Goal: Transaction & Acquisition: Book appointment/travel/reservation

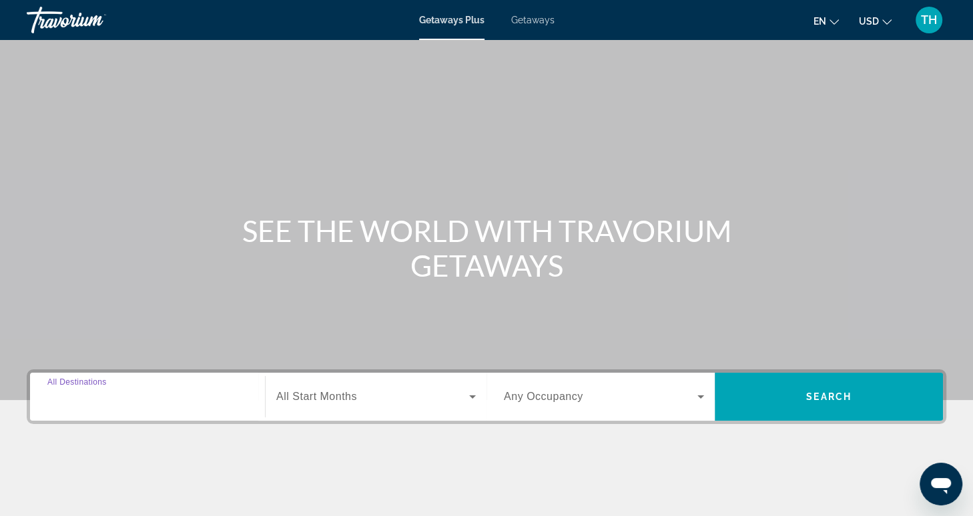
click at [171, 399] on input "Destination All Destinations" at bounding box center [147, 398] width 200 height 16
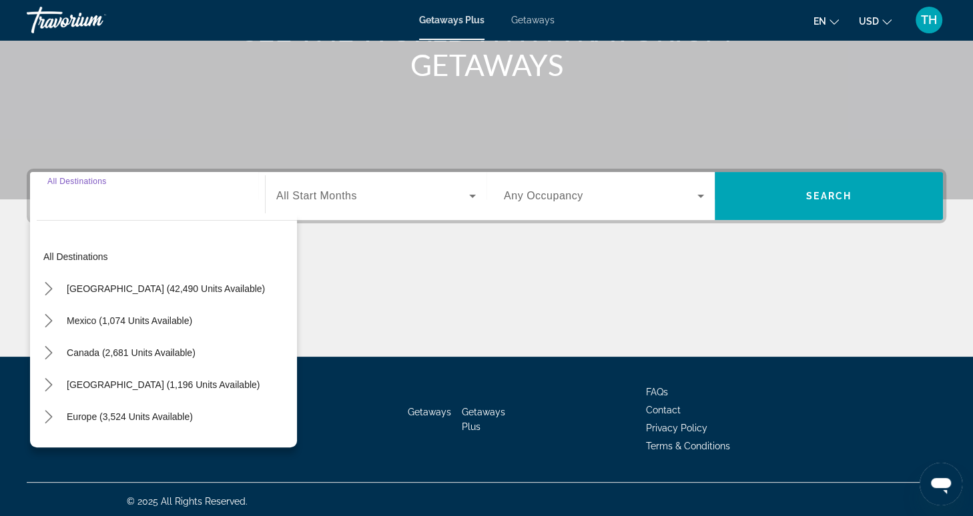
scroll to position [204, 0]
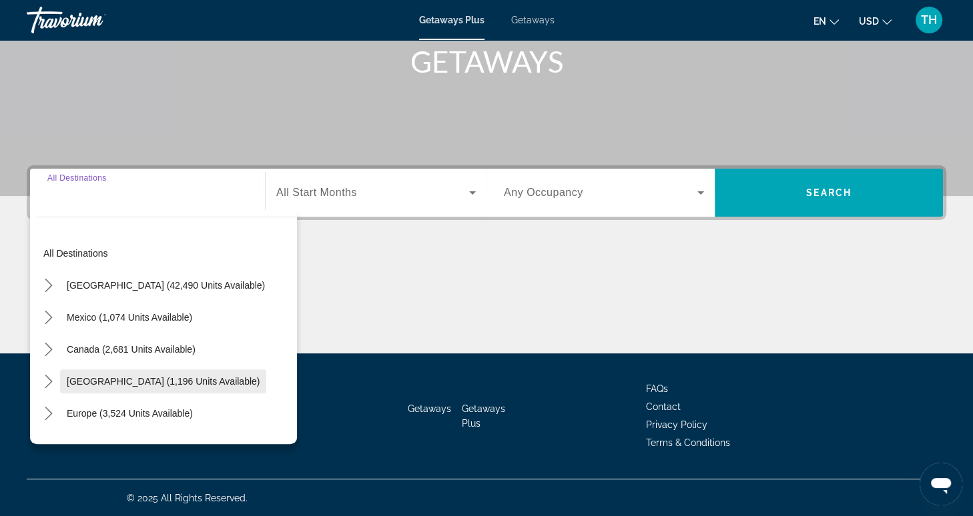
click at [193, 384] on span "Caribbean & Atlantic Islands (1,196 units available)" at bounding box center [163, 381] width 193 height 11
type input "**********"
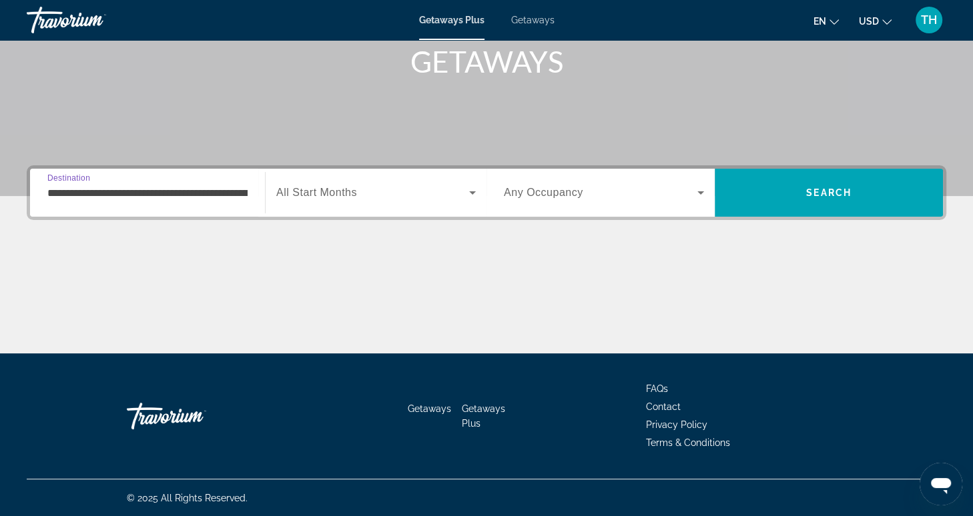
click at [388, 192] on span "Search widget" at bounding box center [372, 193] width 193 height 16
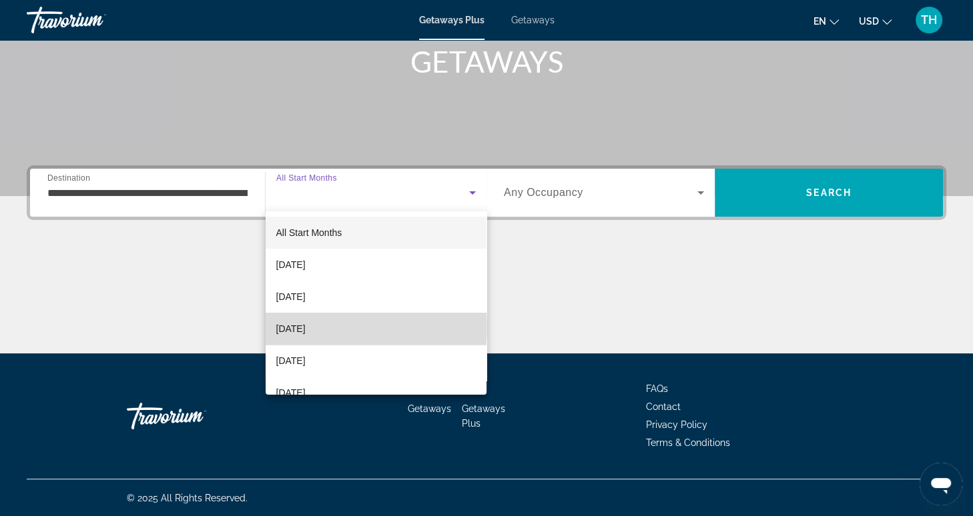
click at [306, 328] on span "December 2025" at bounding box center [290, 329] width 29 height 16
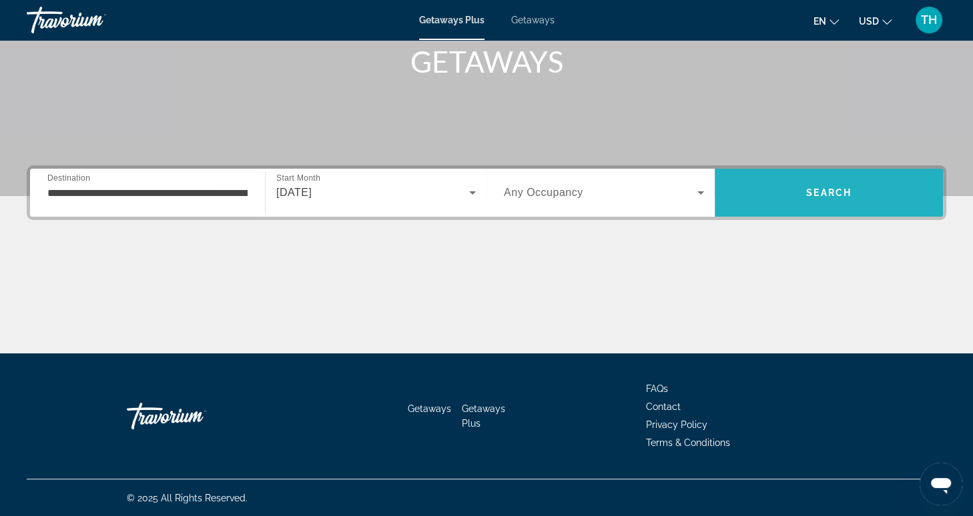
click at [794, 199] on span "Search" at bounding box center [828, 193] width 228 height 32
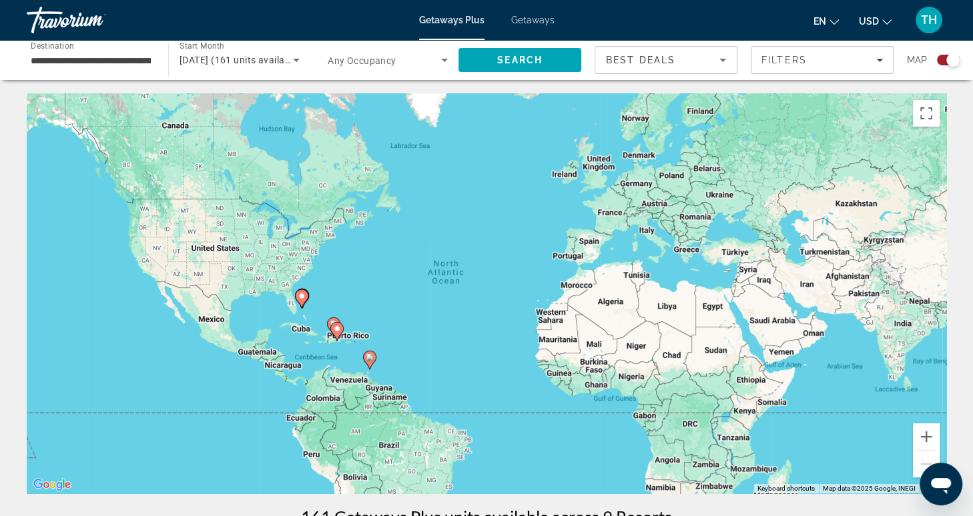
click at [544, 19] on span "Getaways" at bounding box center [532, 20] width 43 height 11
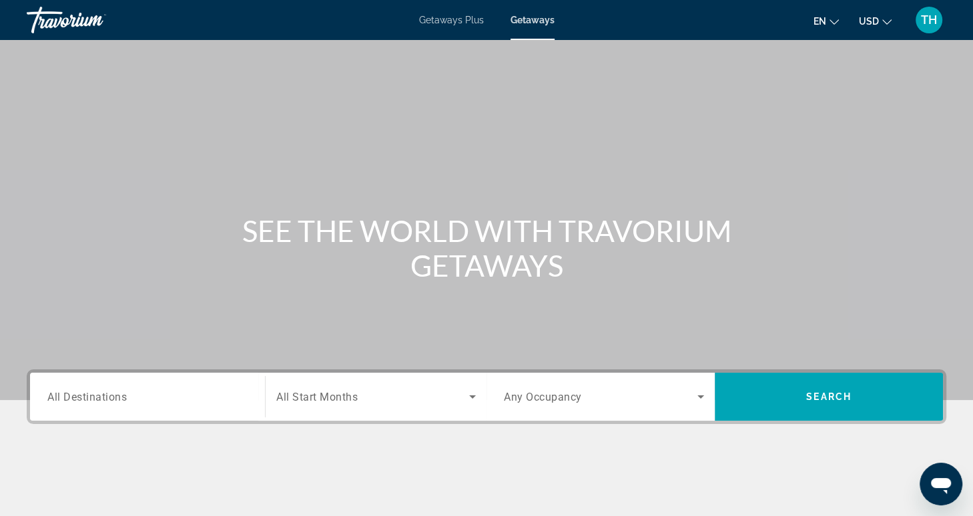
click at [455, 25] on span "Getaways Plus" at bounding box center [451, 20] width 65 height 11
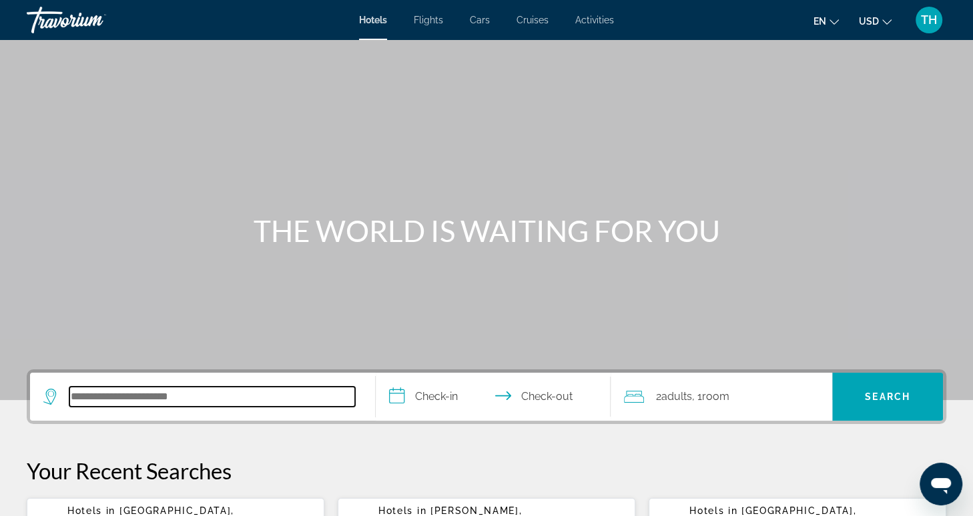
click at [126, 392] on input "Search hotel destination" at bounding box center [212, 397] width 286 height 20
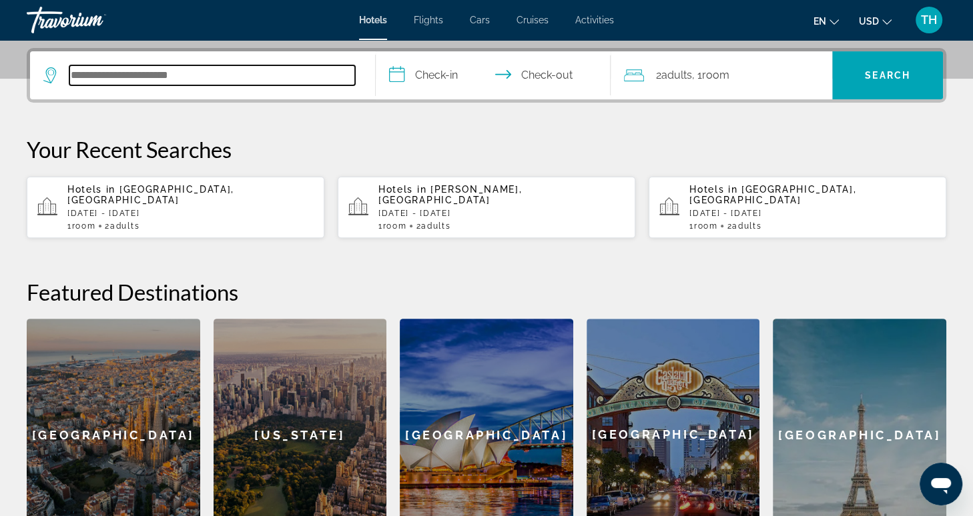
scroll to position [326, 0]
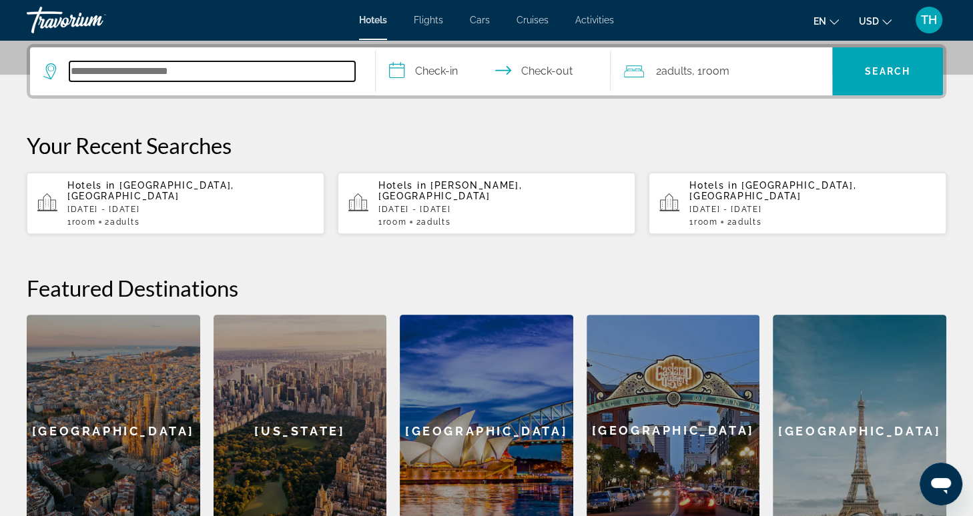
click at [255, 75] on input "Search hotel destination" at bounding box center [212, 71] width 286 height 20
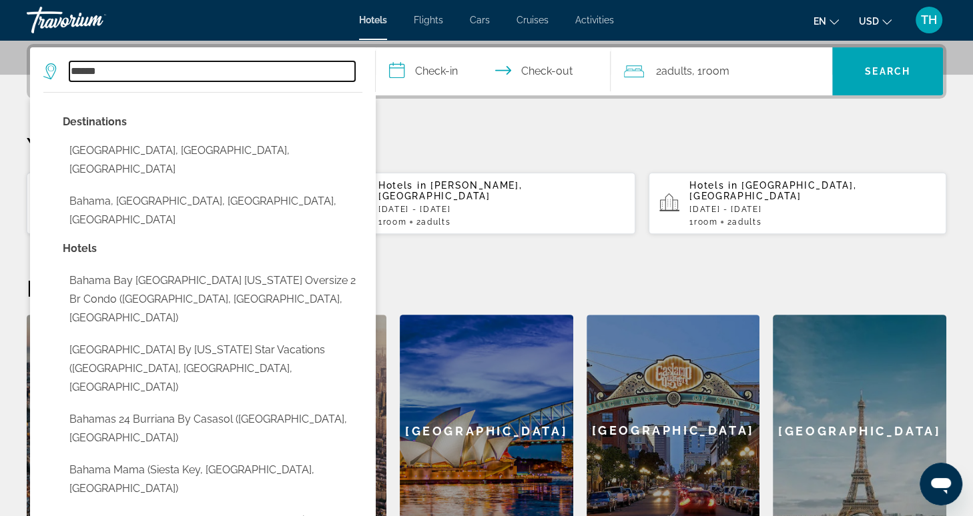
click at [191, 75] on input "******" at bounding box center [212, 71] width 286 height 20
type input "*"
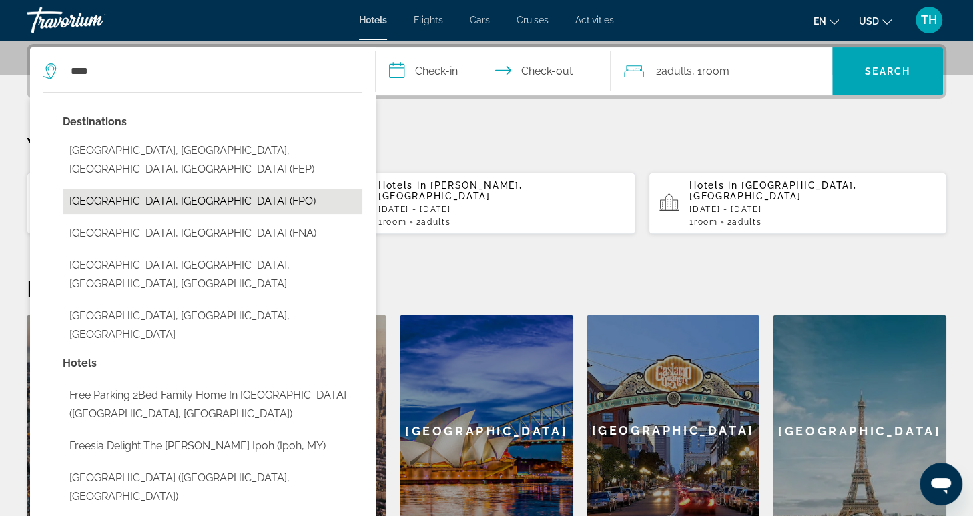
click at [152, 189] on button "[GEOGRAPHIC_DATA], [GEOGRAPHIC_DATA] (FPO)" at bounding box center [213, 201] width 300 height 25
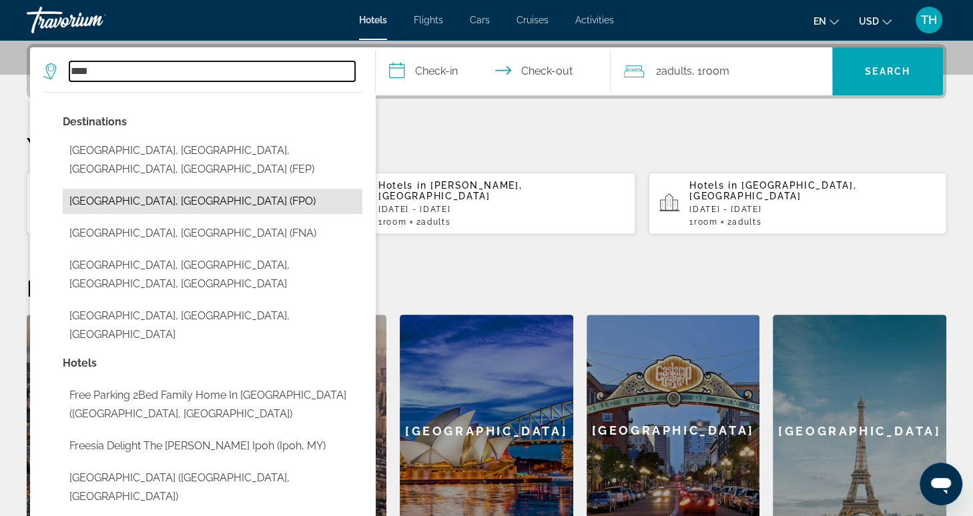
type input "**********"
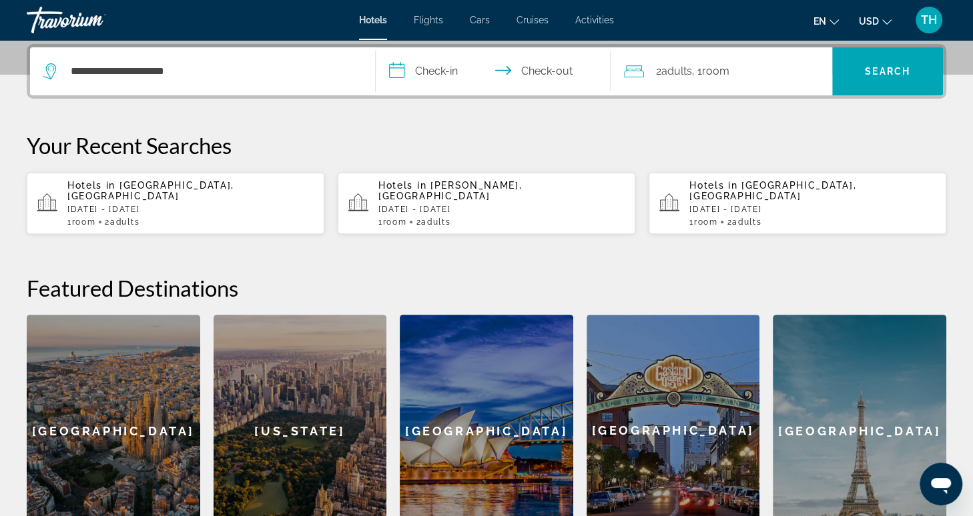
click at [456, 73] on input "**********" at bounding box center [496, 73] width 240 height 52
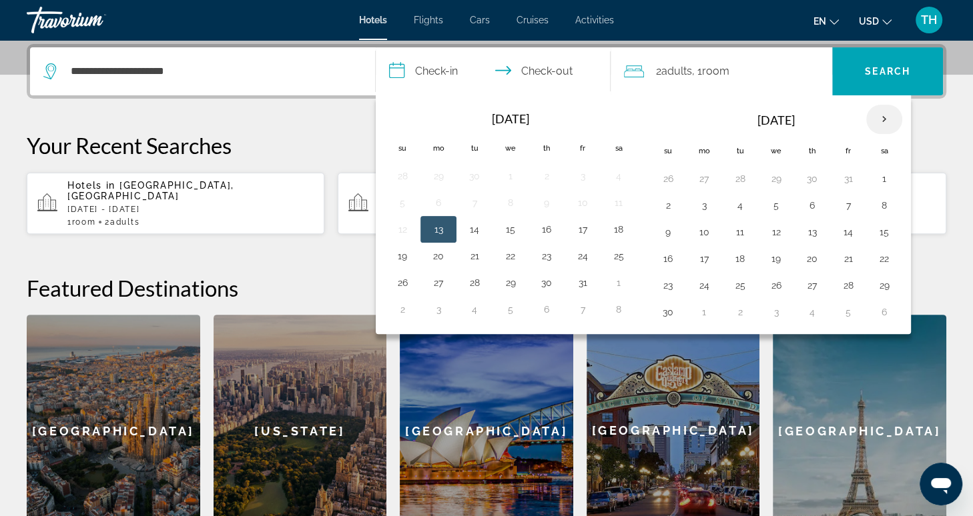
click at [876, 120] on th "Next month" at bounding box center [884, 119] width 36 height 29
click at [771, 229] on button "17" at bounding box center [775, 232] width 21 height 19
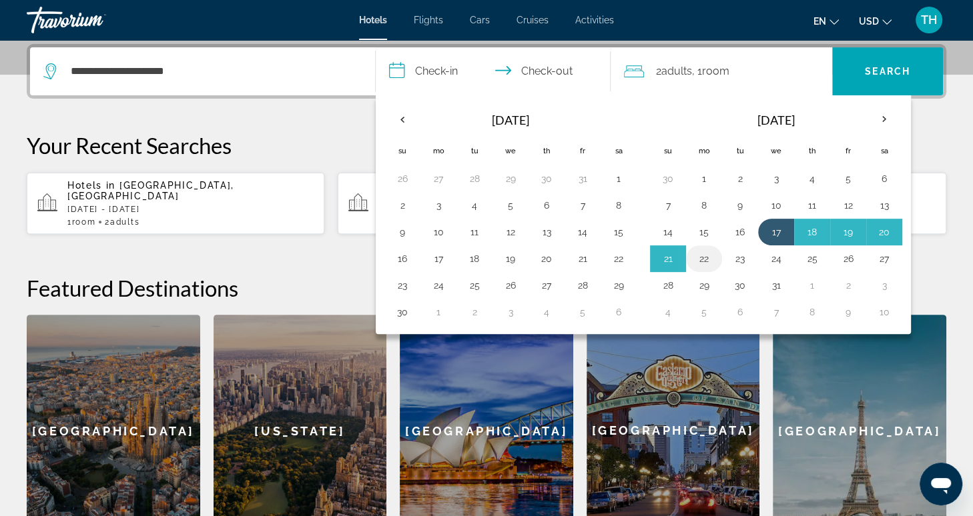
click at [704, 257] on button "22" at bounding box center [703, 259] width 21 height 19
type input "**********"
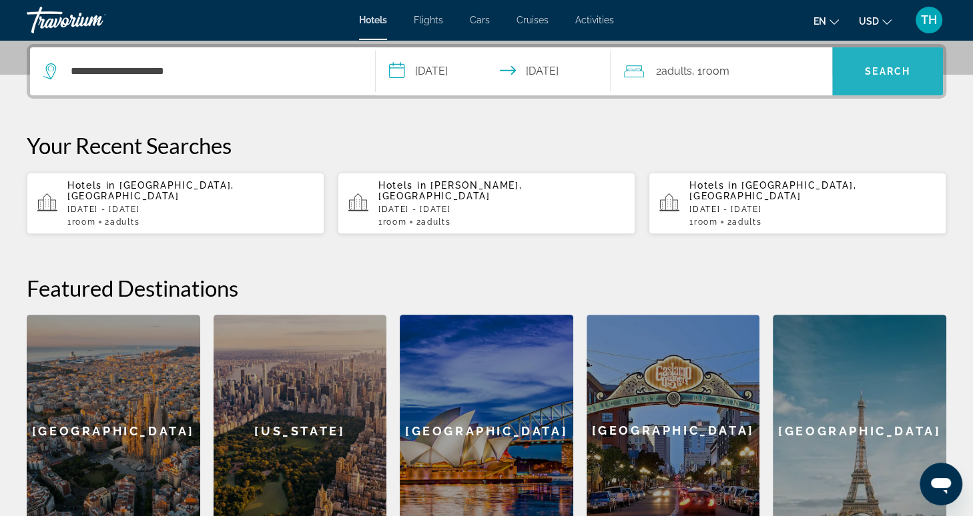
click at [855, 75] on span "Search" at bounding box center [887, 71] width 111 height 32
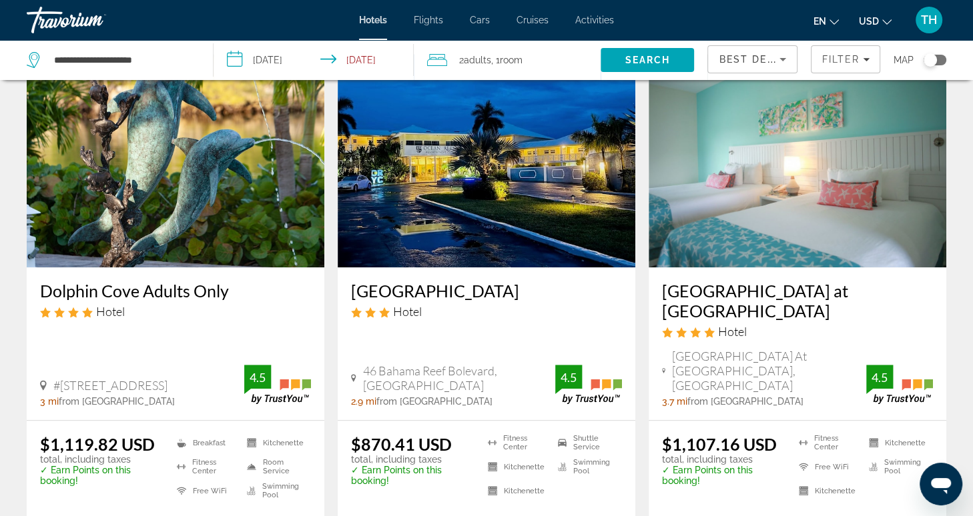
scroll to position [594, 0]
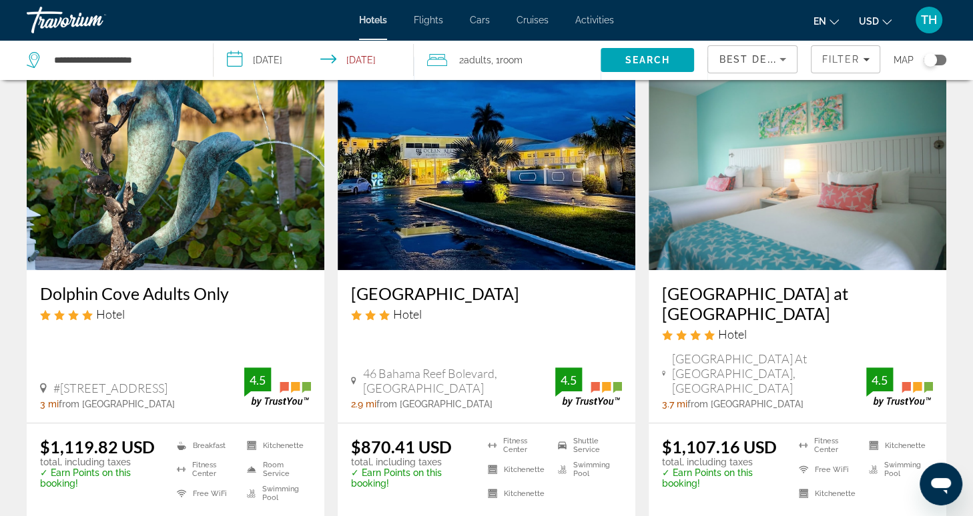
click at [791, 198] on img "Main content" at bounding box center [797, 163] width 298 height 213
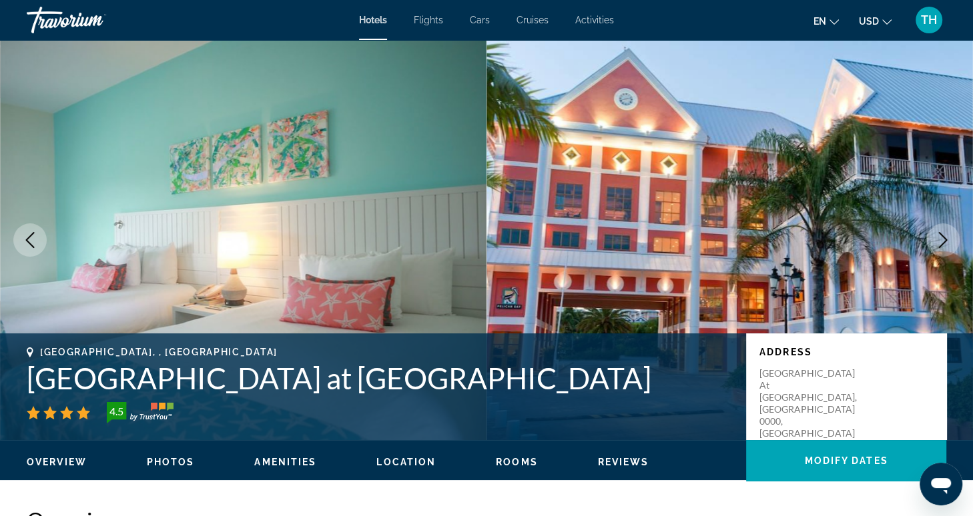
click at [181, 467] on span "Photos" at bounding box center [171, 462] width 48 height 11
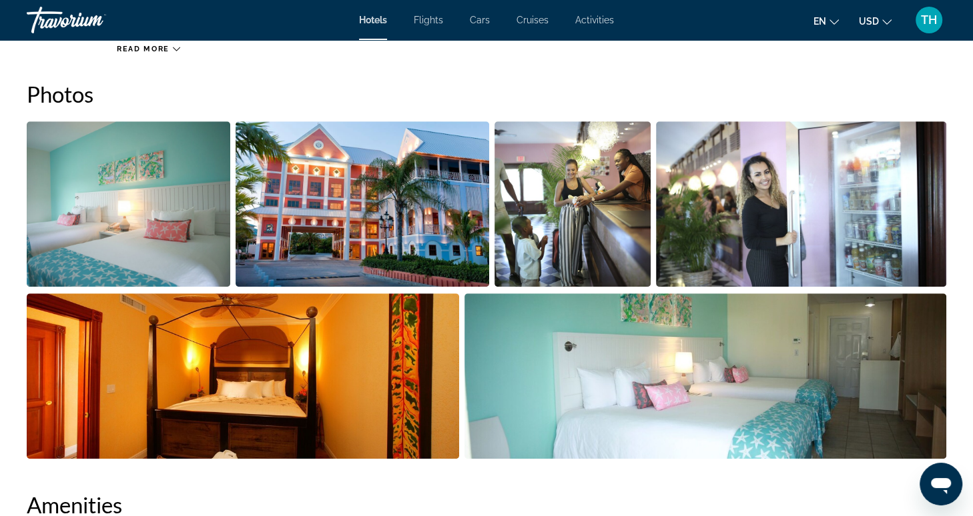
scroll to position [652, 0]
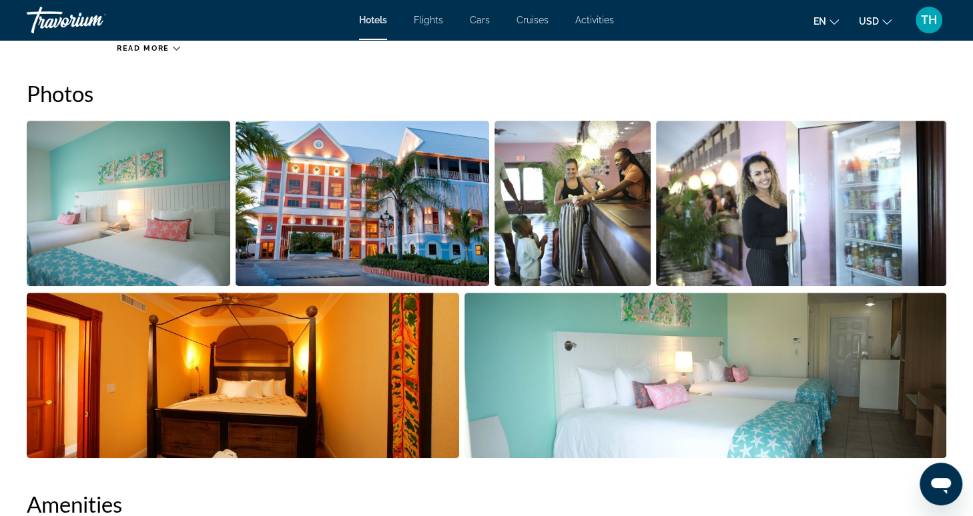
click at [416, 247] on img "Open full-screen image slider" at bounding box center [362, 203] width 254 height 165
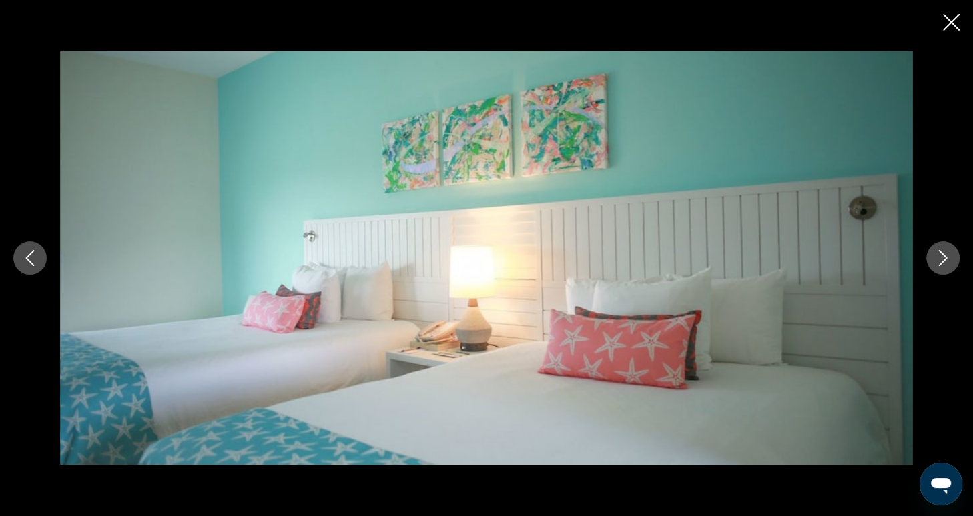
click at [941, 263] on icon "Next image" at bounding box center [943, 258] width 9 height 16
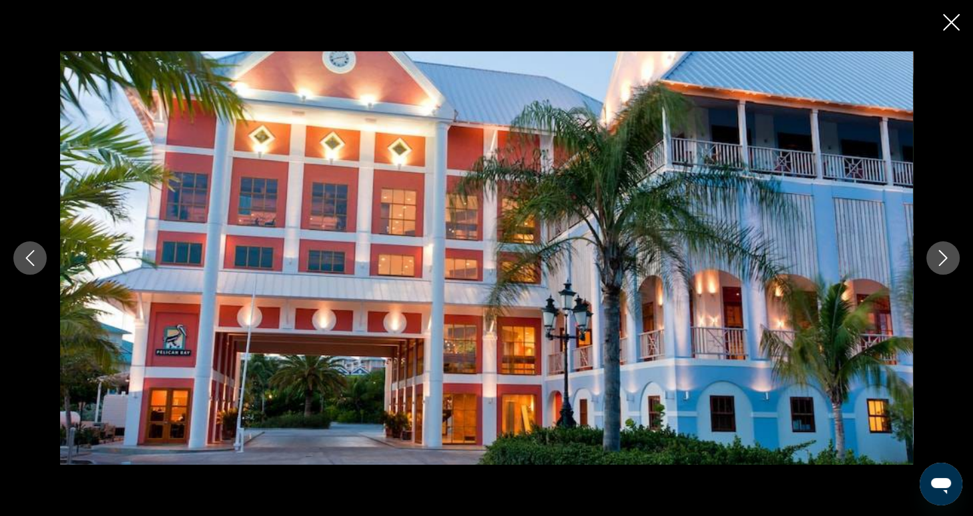
click at [942, 267] on button "Next image" at bounding box center [942, 258] width 33 height 33
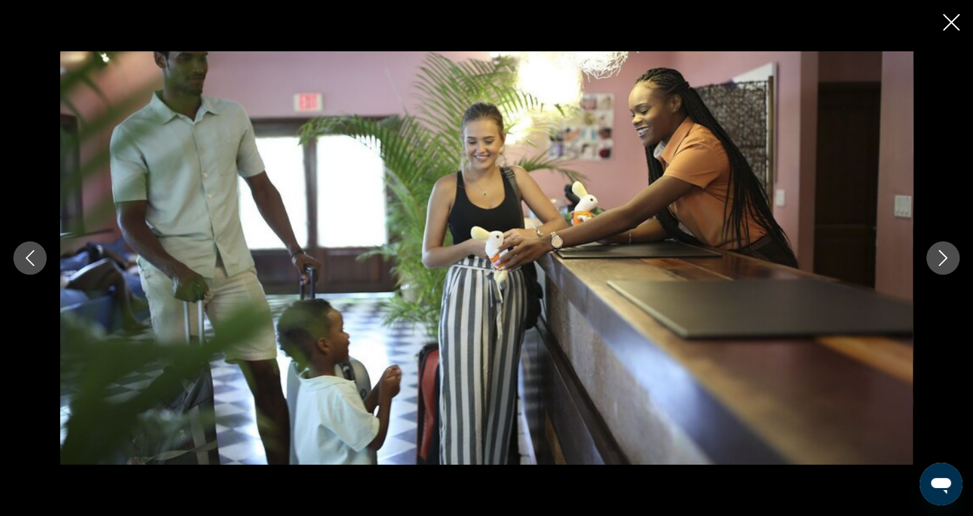
click at [943, 270] on button "Next image" at bounding box center [942, 258] width 33 height 33
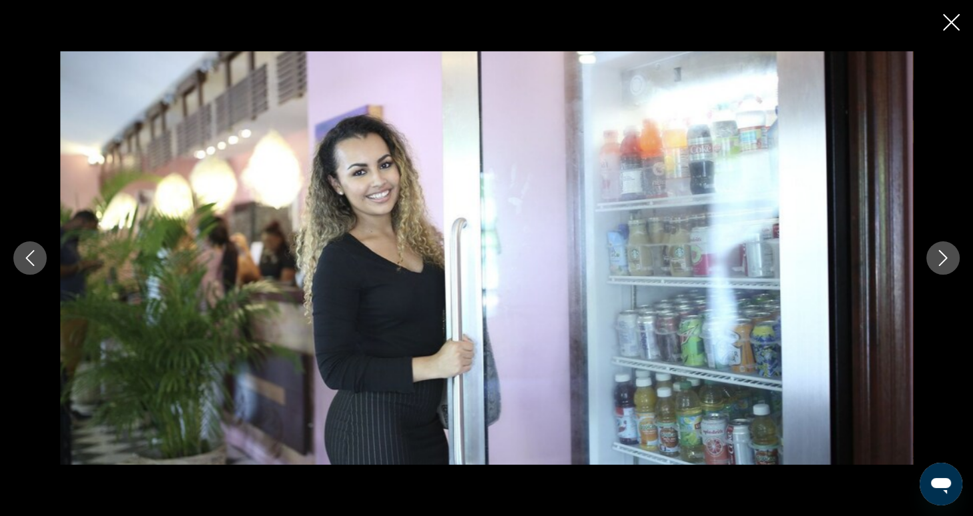
click at [943, 272] on button "Next image" at bounding box center [942, 258] width 33 height 33
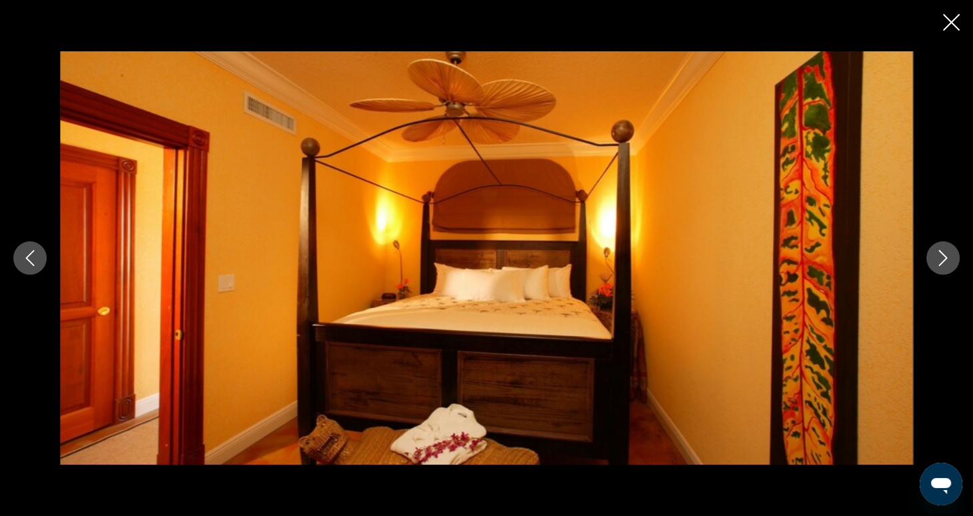
click at [943, 272] on button "Next image" at bounding box center [942, 258] width 33 height 33
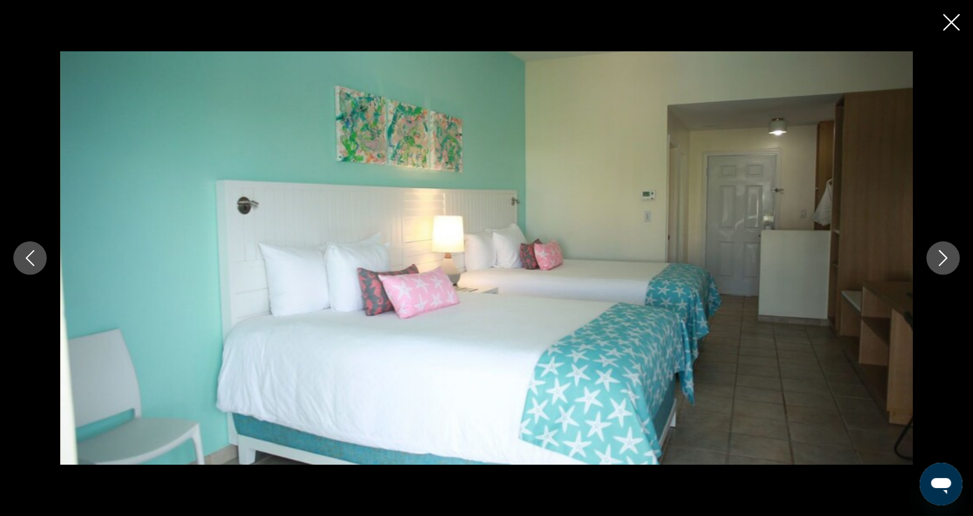
click at [944, 276] on div "prev next" at bounding box center [486, 257] width 973 height 413
click at [946, 262] on icon "Next image" at bounding box center [943, 258] width 16 height 16
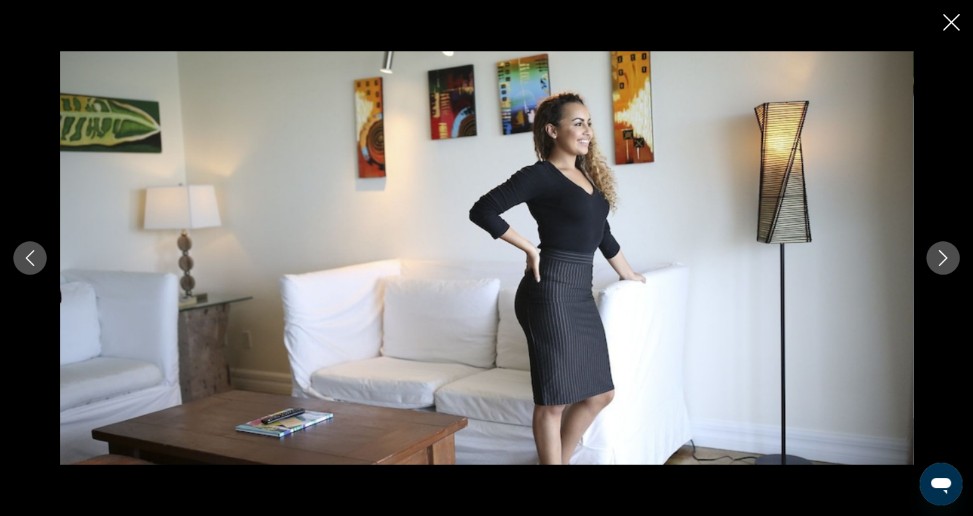
click at [949, 268] on button "Next image" at bounding box center [942, 258] width 33 height 33
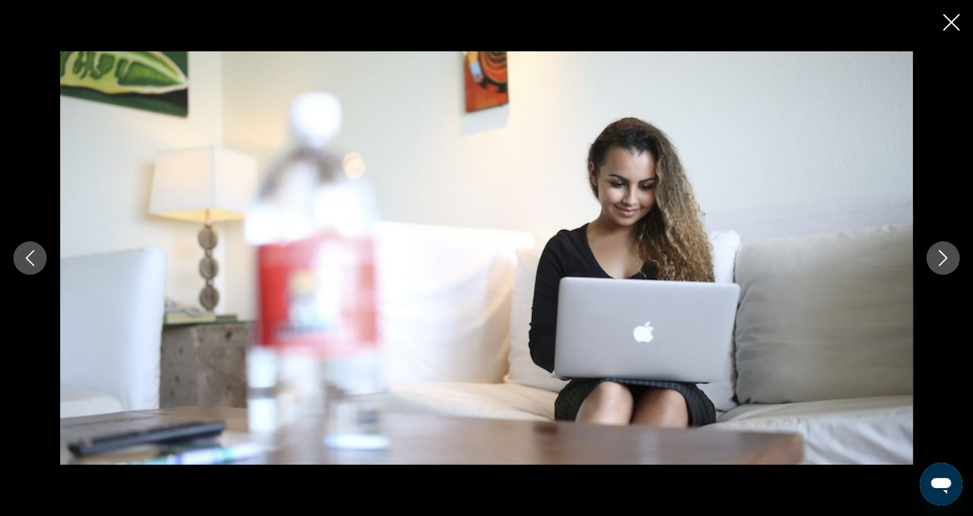
click at [949, 269] on button "Next image" at bounding box center [942, 258] width 33 height 33
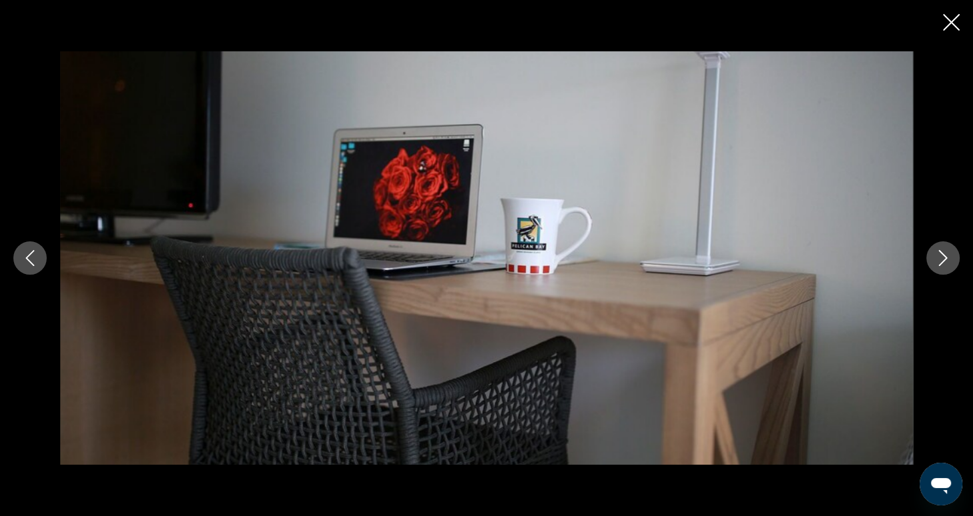
click at [949, 270] on button "Next image" at bounding box center [942, 258] width 33 height 33
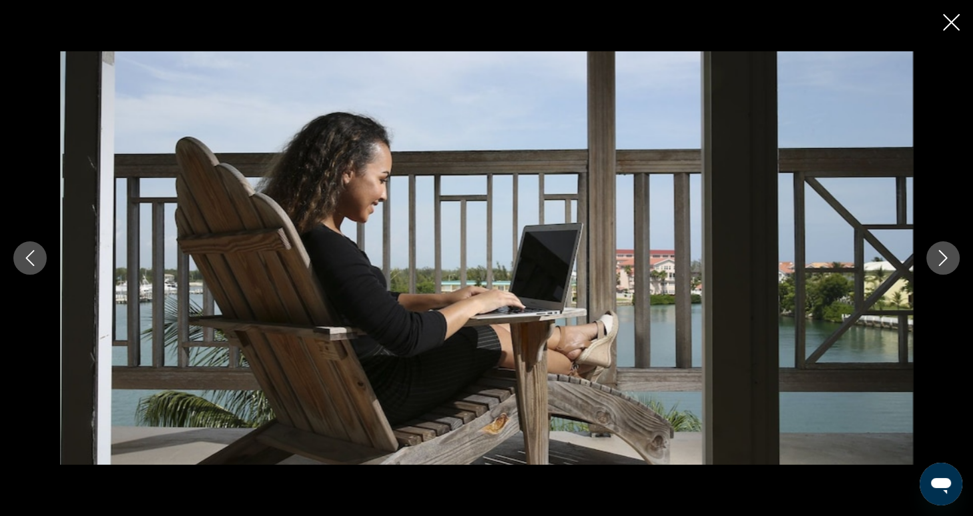
click at [949, 272] on button "Next image" at bounding box center [942, 258] width 33 height 33
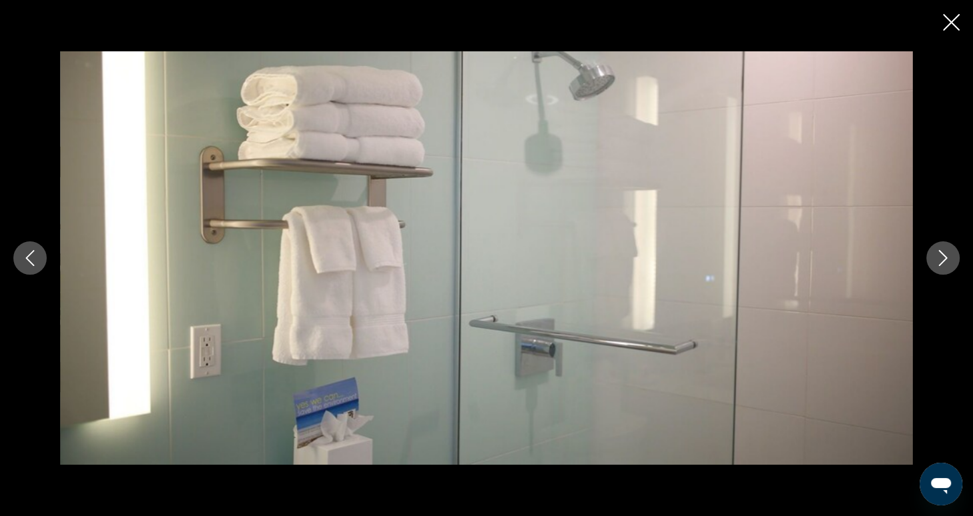
click at [944, 264] on icon "Next image" at bounding box center [943, 258] width 16 height 16
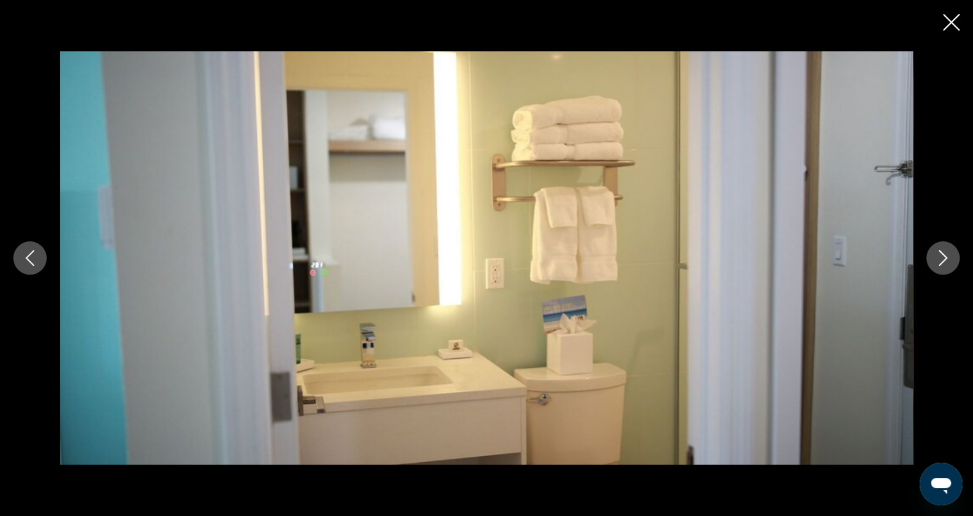
click at [944, 264] on icon "Next image" at bounding box center [943, 258] width 16 height 16
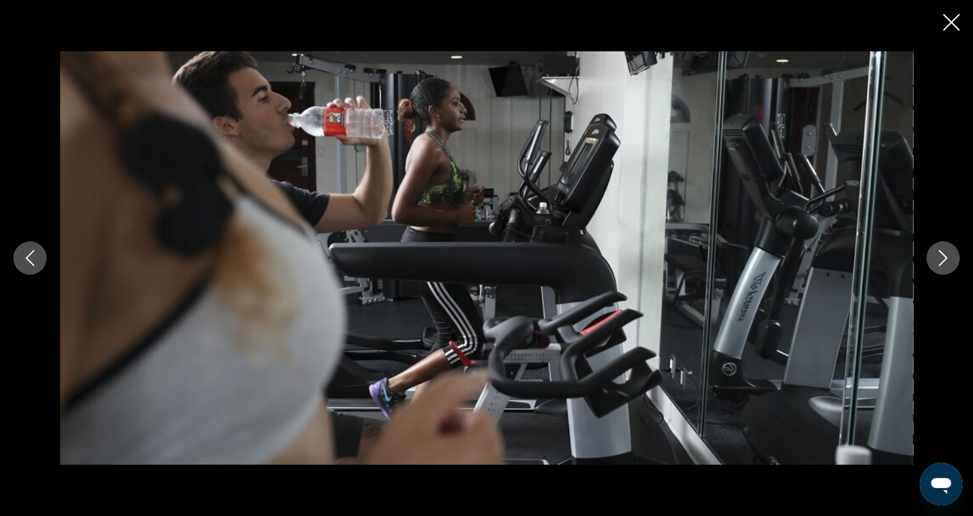
click at [944, 264] on icon "Next image" at bounding box center [943, 258] width 16 height 16
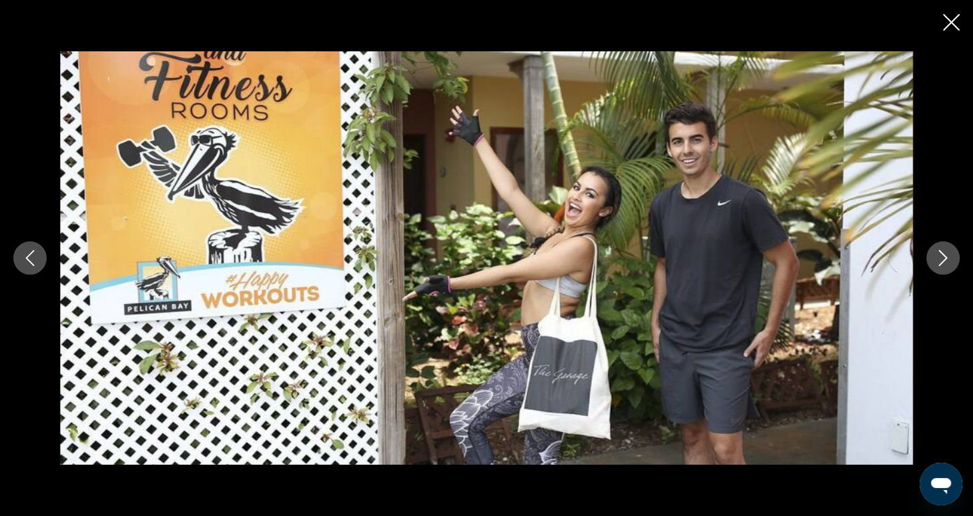
click at [945, 266] on icon "Next image" at bounding box center [943, 258] width 16 height 16
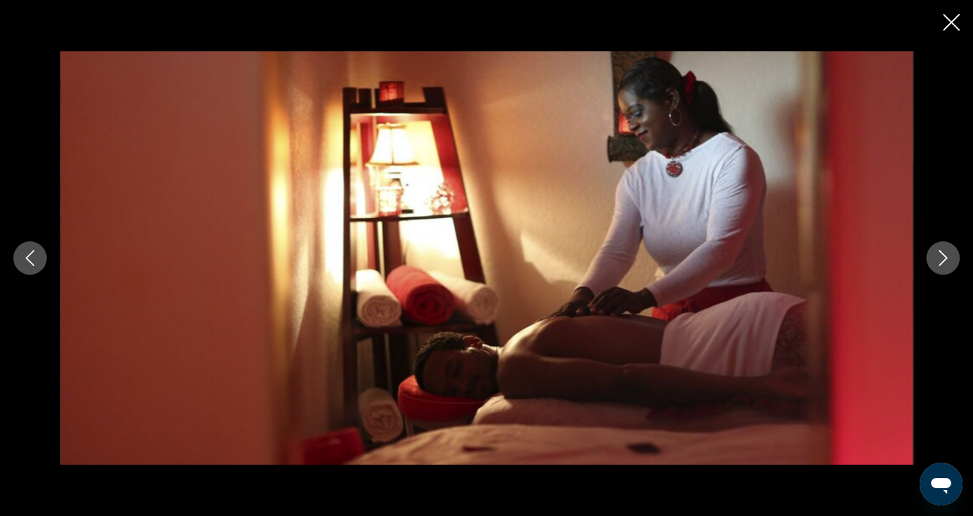
click at [945, 266] on icon "Next image" at bounding box center [943, 258] width 16 height 16
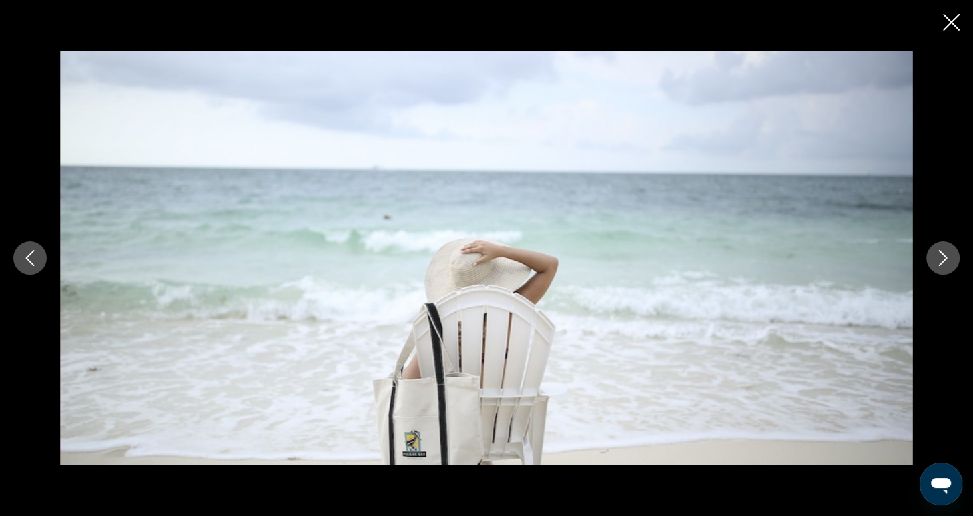
click at [945, 266] on icon "Next image" at bounding box center [943, 258] width 16 height 16
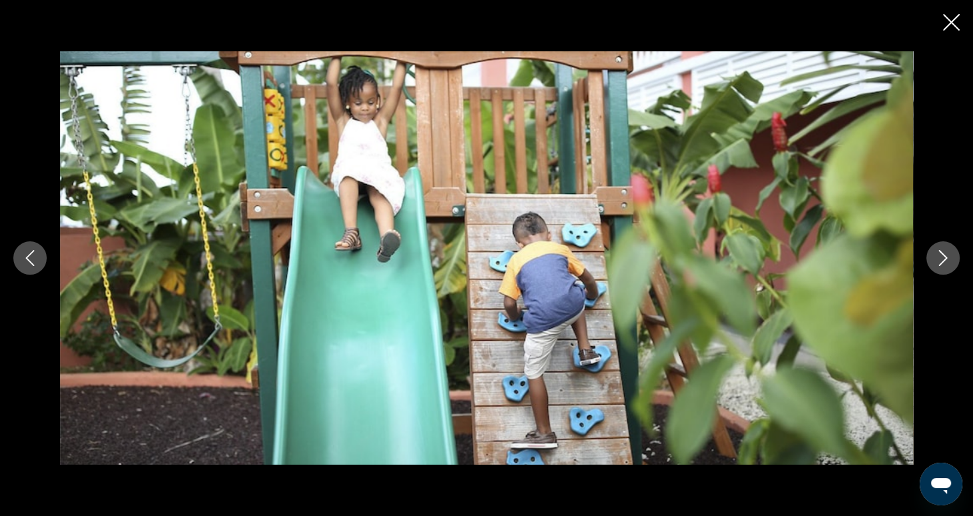
click at [943, 255] on icon "Next image" at bounding box center [943, 258] width 9 height 16
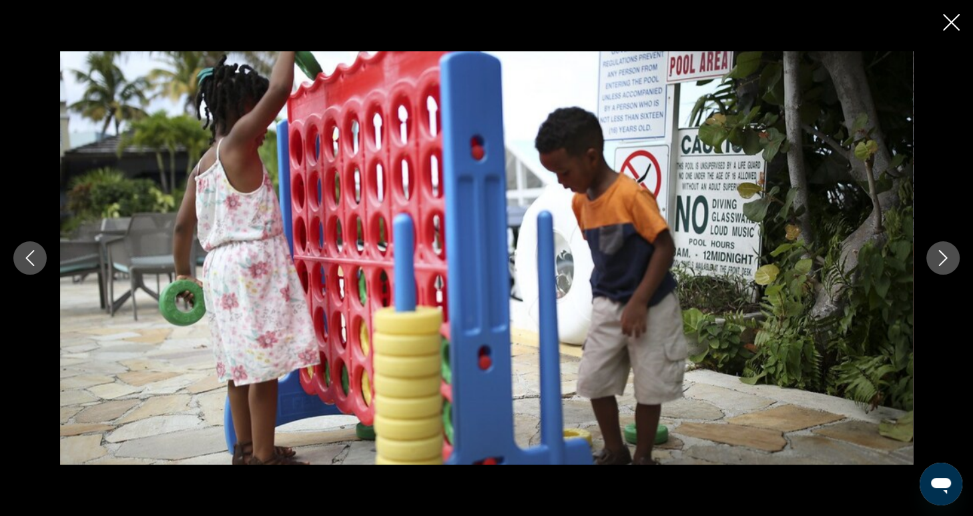
click at [943, 255] on icon "Next image" at bounding box center [943, 258] width 9 height 16
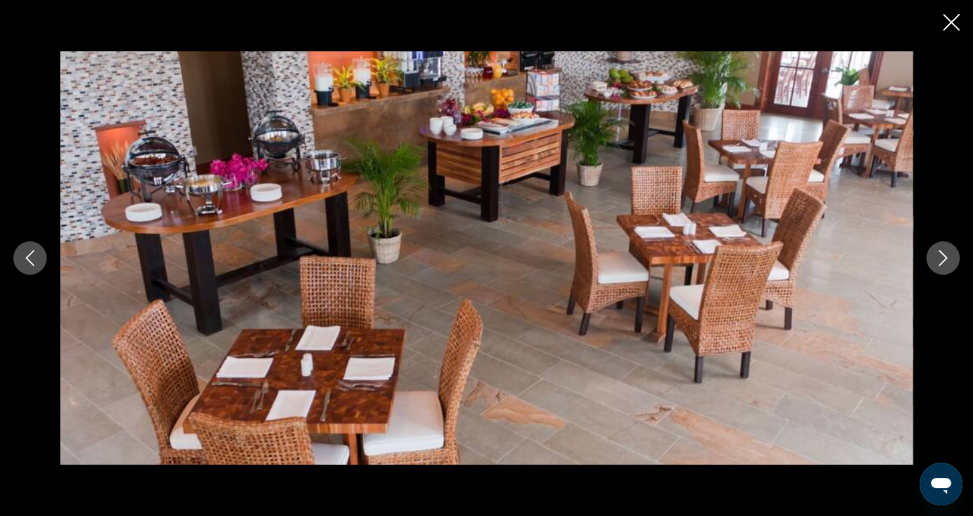
click at [943, 256] on icon "Next image" at bounding box center [943, 258] width 16 height 16
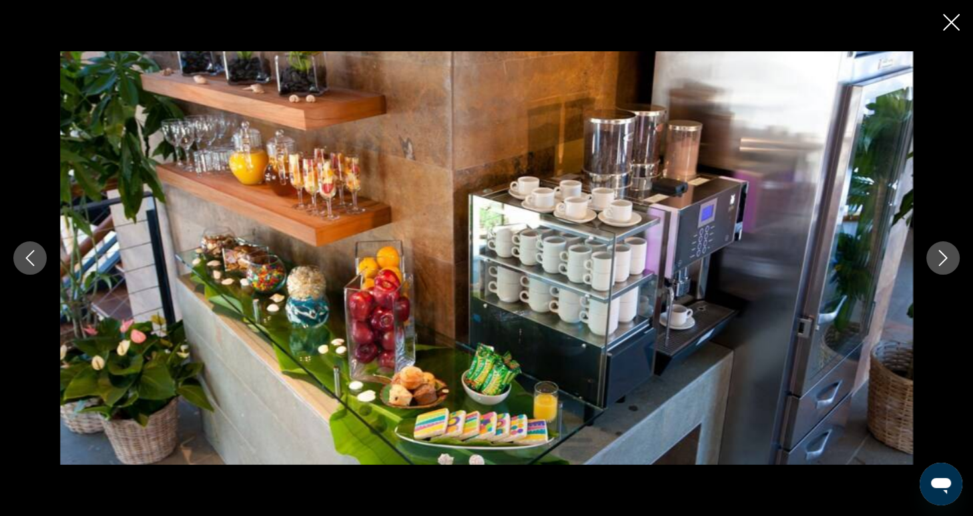
click at [943, 258] on icon "Next image" at bounding box center [943, 258] width 16 height 16
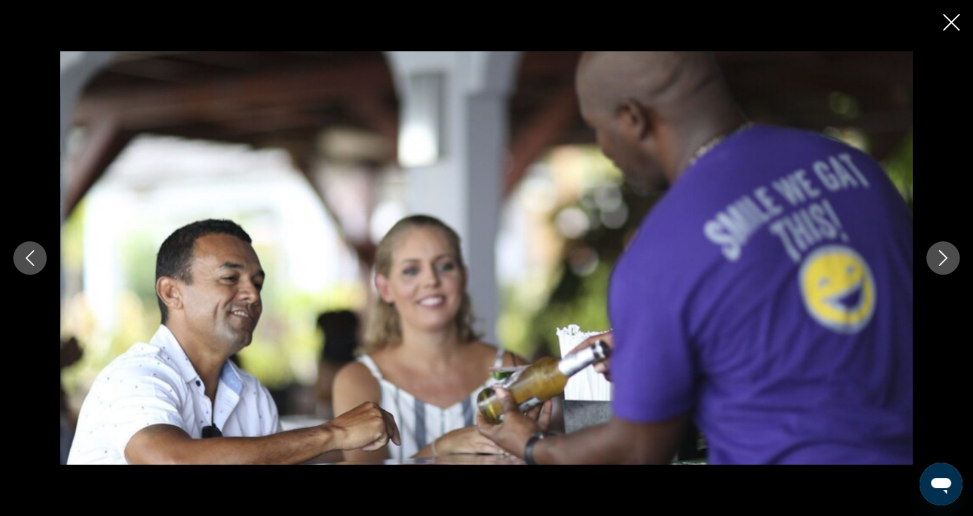
click at [946, 260] on icon "Next image" at bounding box center [943, 258] width 16 height 16
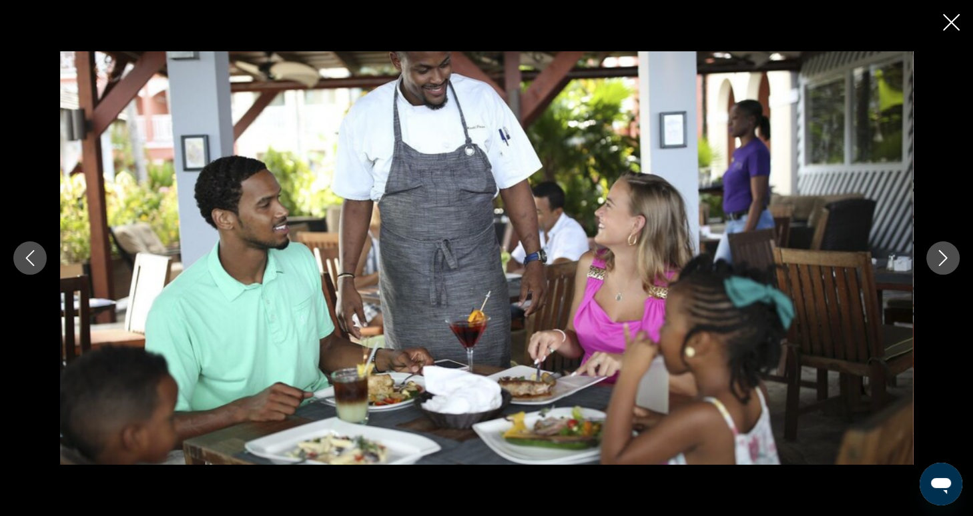
click at [946, 260] on icon "Next image" at bounding box center [943, 258] width 16 height 16
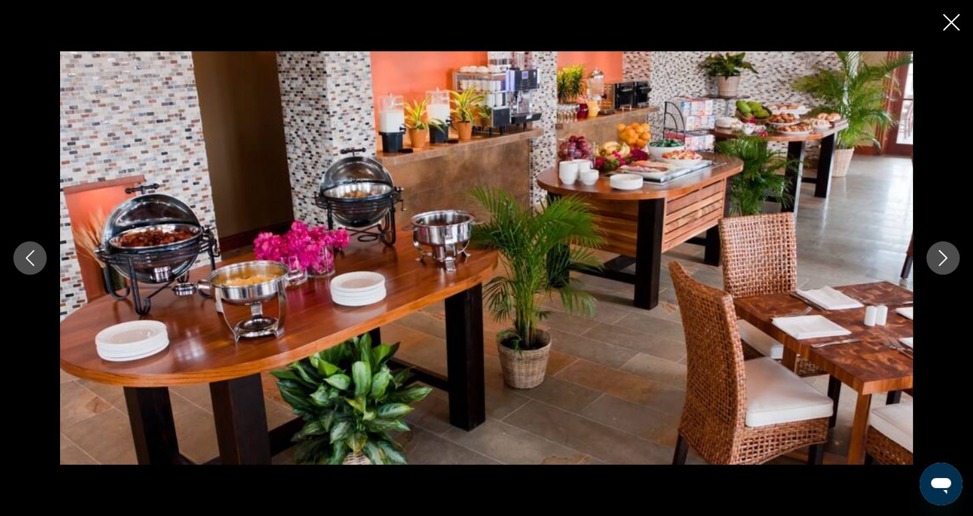
click at [946, 260] on icon "Next image" at bounding box center [943, 258] width 16 height 16
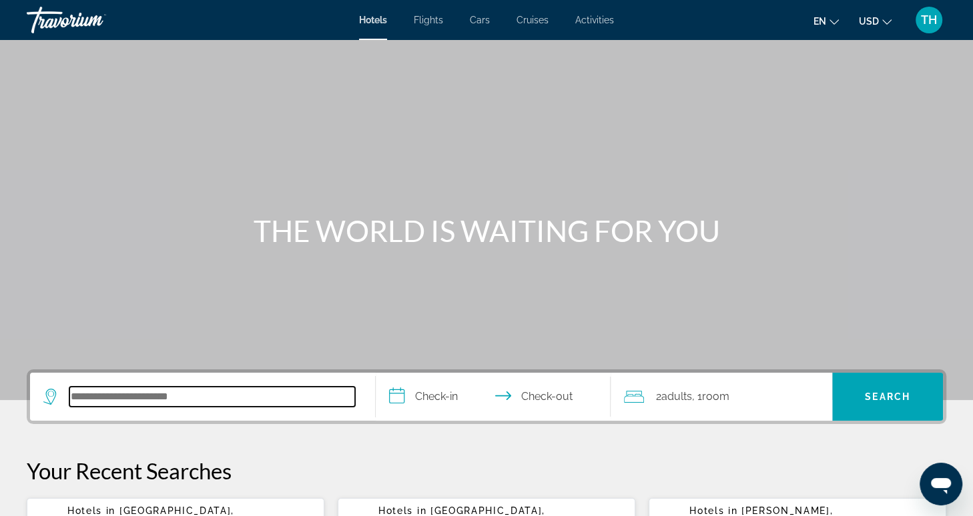
click at [182, 400] on input "Search hotel destination" at bounding box center [212, 397] width 286 height 20
